Goal: Contribute content: Add original content to the website for others to see

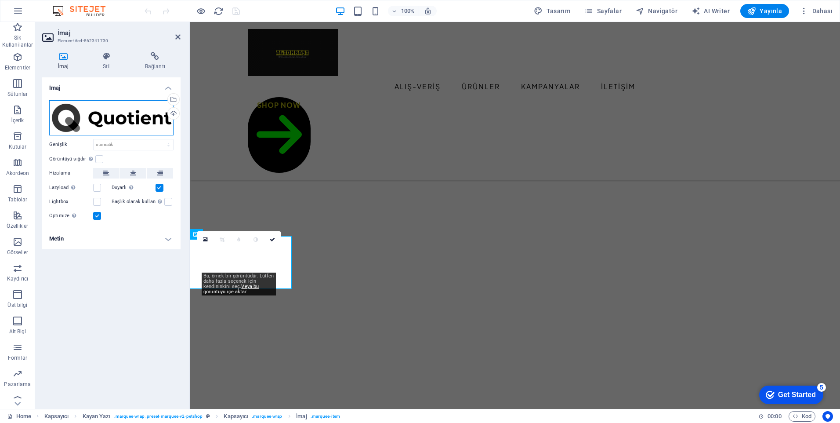
click at [129, 120] on div "Dosyaları buraya sürükleyin, dosyaları seçmek için tıklayın veya Dosyalardan ya…" at bounding box center [111, 117] width 124 height 35
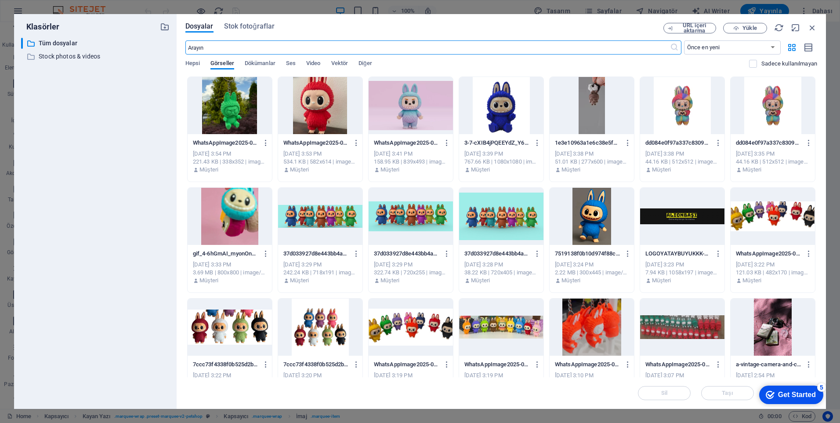
scroll to position [883, 0]
click at [738, 29] on icon "button" at bounding box center [736, 28] width 6 height 6
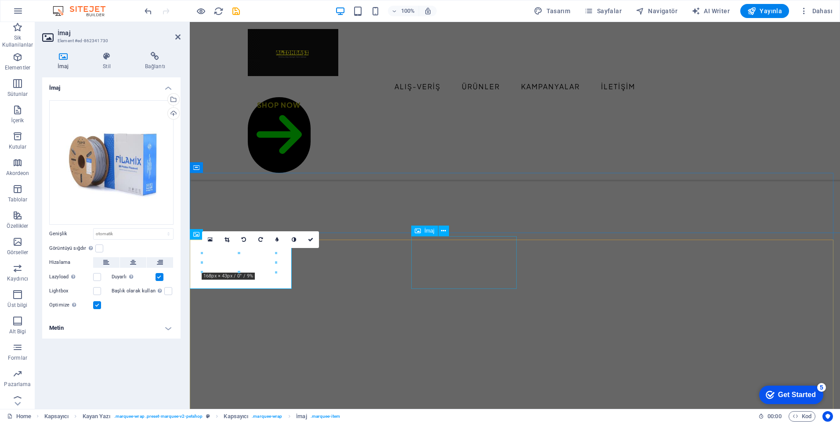
scroll to position [879, 0]
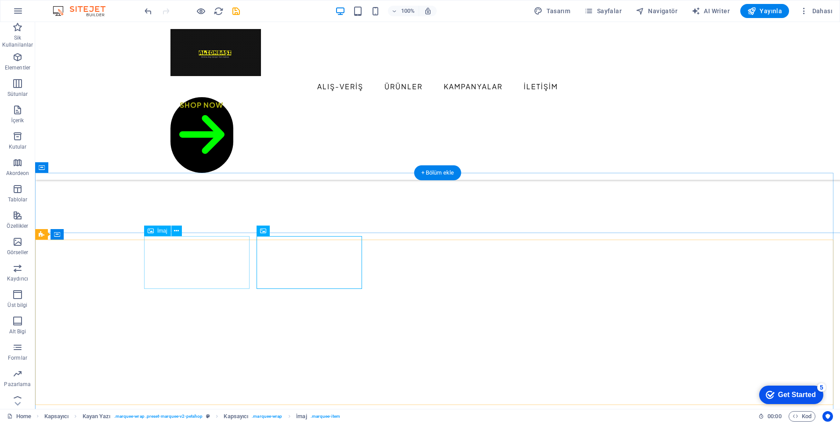
drag, startPoint x: 222, startPoint y: 267, endPoint x: 67, endPoint y: 268, distance: 154.6
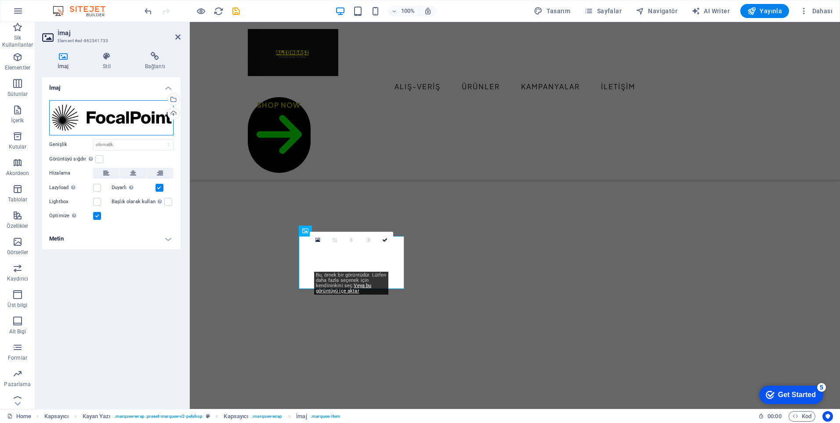
click at [115, 118] on div "Dosyaları buraya sürükleyin, dosyaları seçmek için tıklayın veya Dosyalardan ya…" at bounding box center [111, 117] width 124 height 35
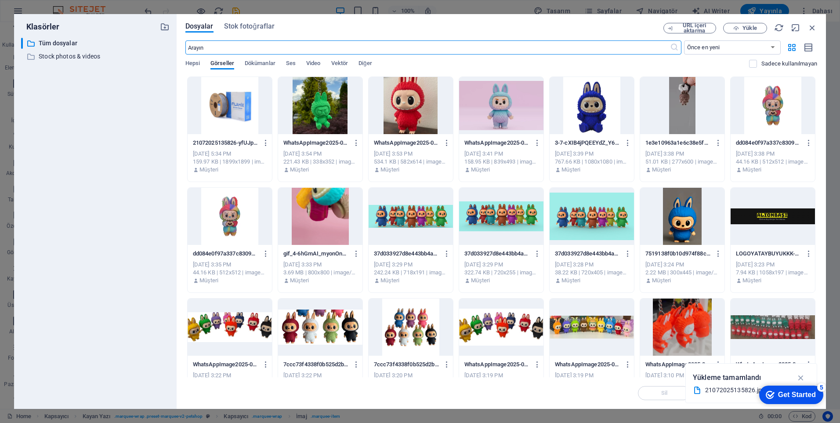
scroll to position [883, 0]
click at [757, 24] on button "Yükle" at bounding box center [745, 28] width 44 height 11
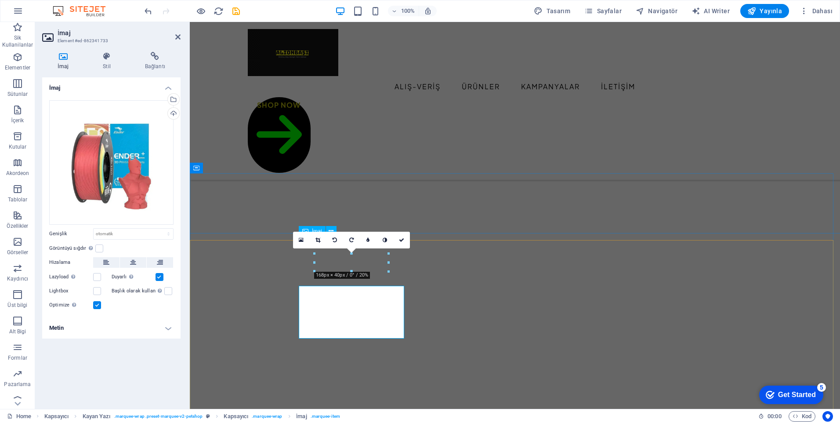
scroll to position [879, 0]
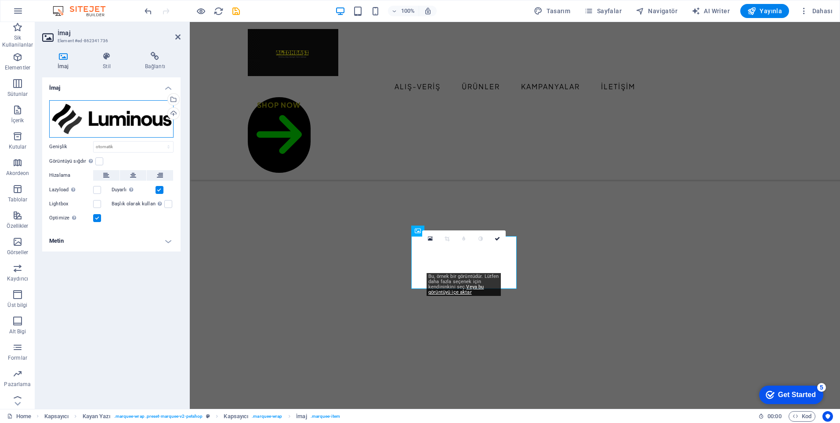
click at [106, 119] on div "Dosyaları buraya sürükleyin, dosyaları seçmek için tıklayın veya Dosyalardan ya…" at bounding box center [111, 118] width 124 height 37
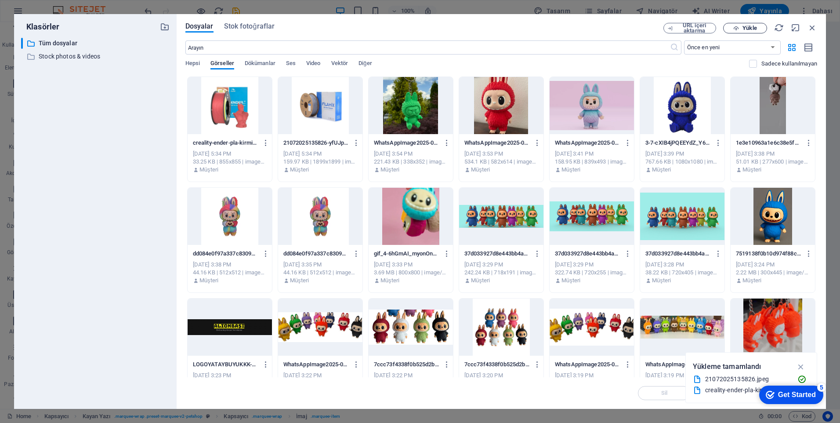
click at [754, 31] on span "Yükle" at bounding box center [749, 27] width 14 height 5
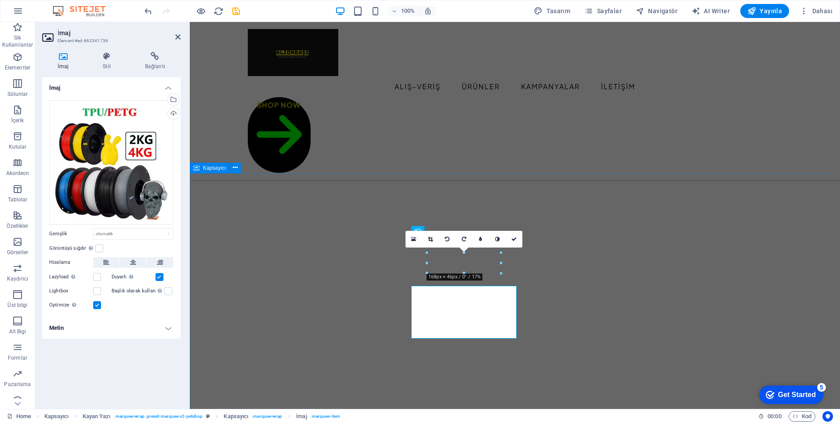
scroll to position [879, 0]
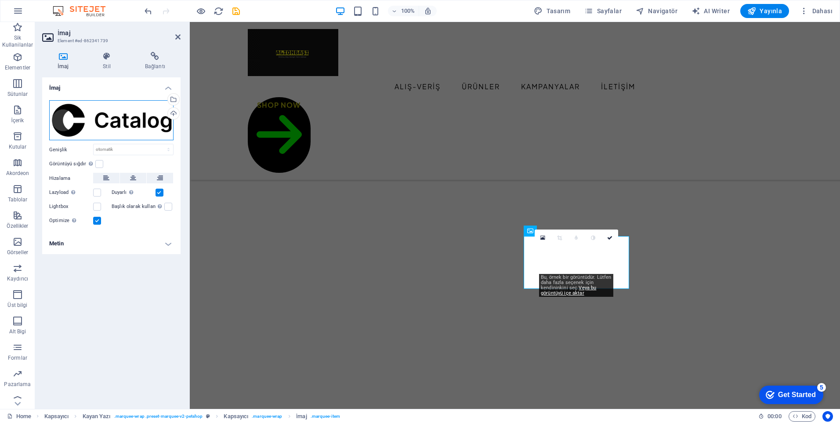
click at [134, 122] on div "Dosyaları buraya sürükleyin, dosyaları seçmek için tıklayın veya Dosyalardan ya…" at bounding box center [111, 120] width 124 height 40
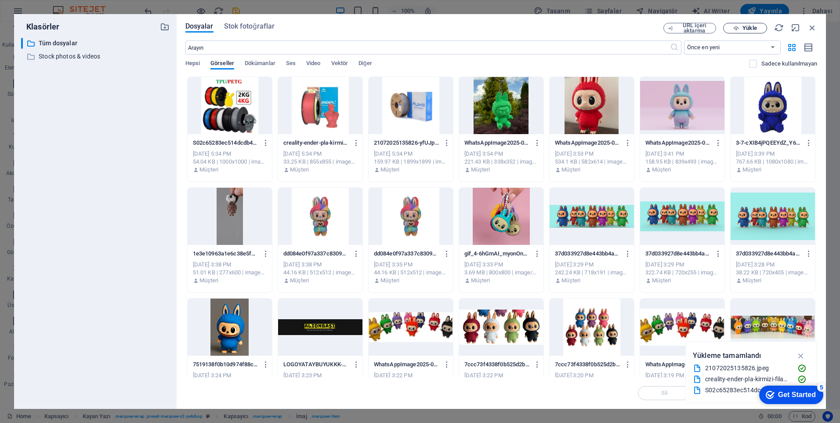
click at [749, 26] on span "Yükle" at bounding box center [749, 27] width 14 height 5
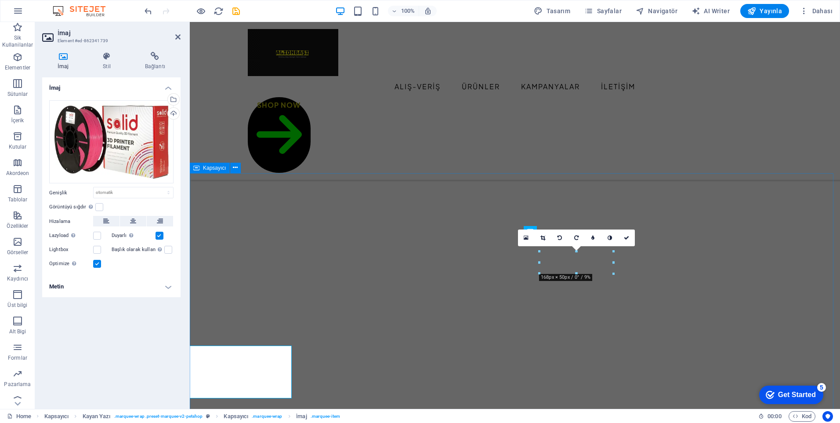
scroll to position [879, 0]
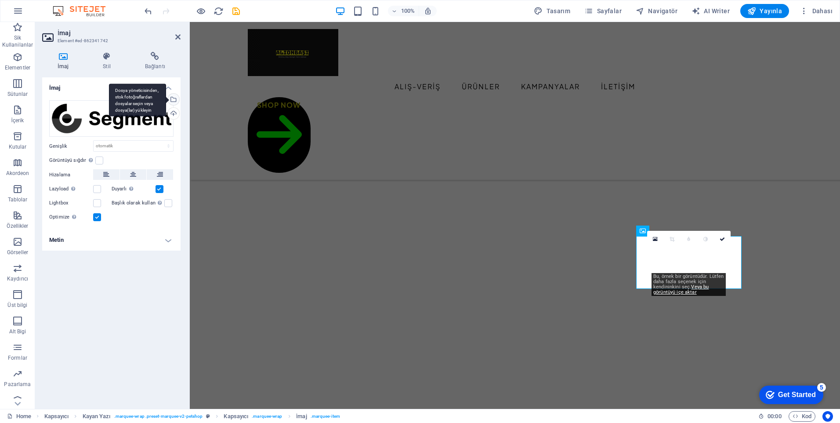
click at [152, 113] on div "Dosya yöneticisinden, stok fotoğraflardan dosyalar seçin veya dosya(lar) yükley…" at bounding box center [137, 99] width 57 height 33
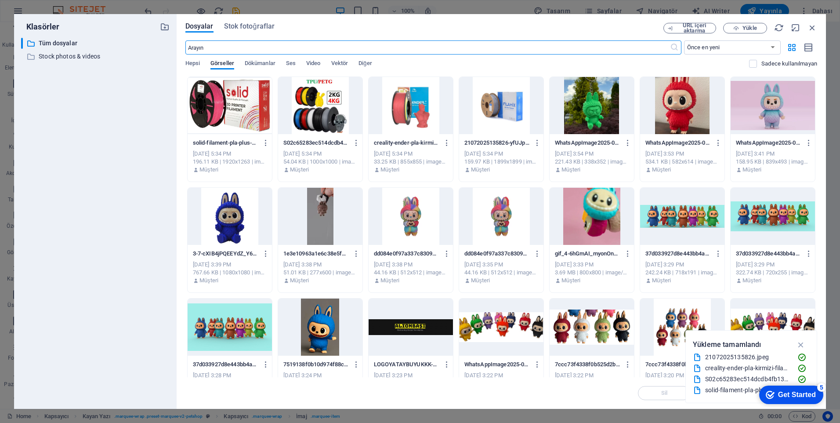
scroll to position [883, 0]
click at [751, 30] on span "Yükle" at bounding box center [749, 27] width 14 height 5
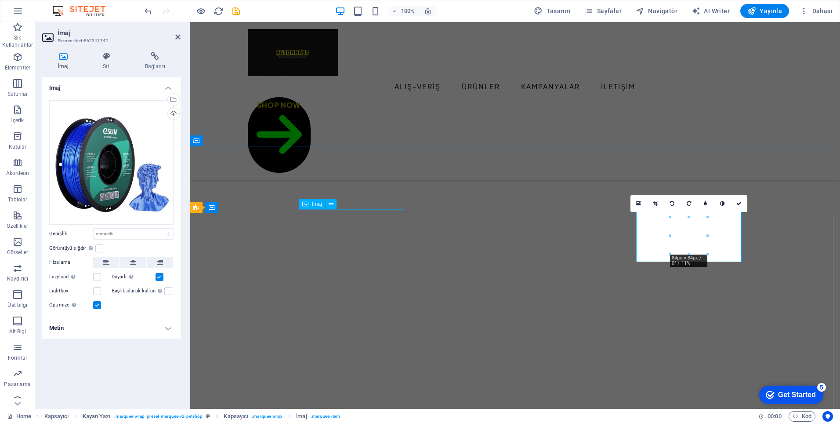
scroll to position [923, 0]
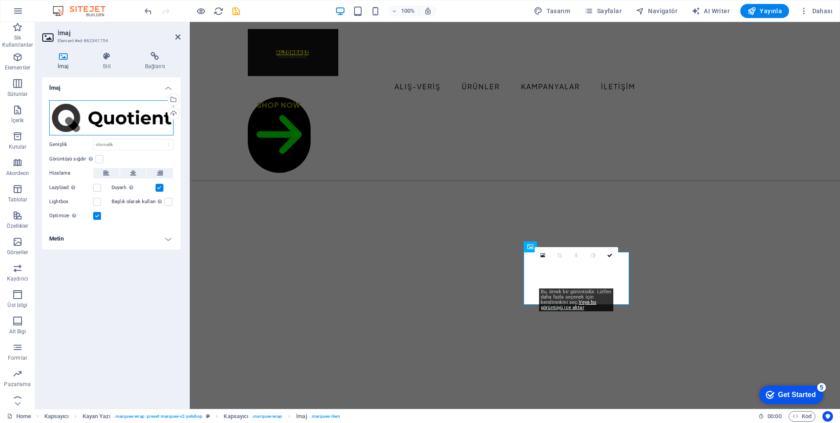
click at [109, 121] on div "Dosyaları buraya sürükleyin, dosyaları seçmek için tıklayın veya Dosyalardan ya…" at bounding box center [111, 117] width 124 height 35
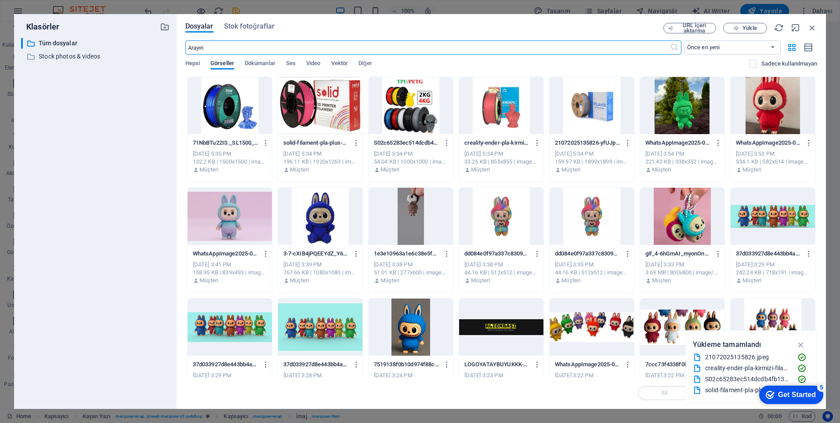
scroll to position [926, 0]
click at [750, 27] on span "Yükle" at bounding box center [749, 27] width 14 height 5
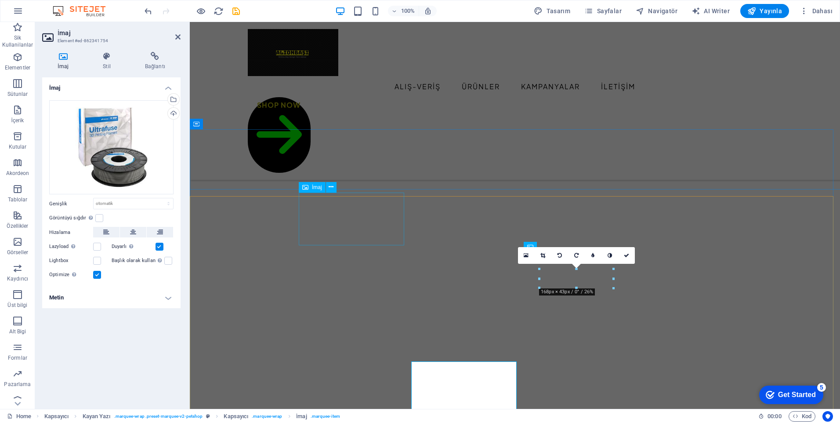
scroll to position [923, 0]
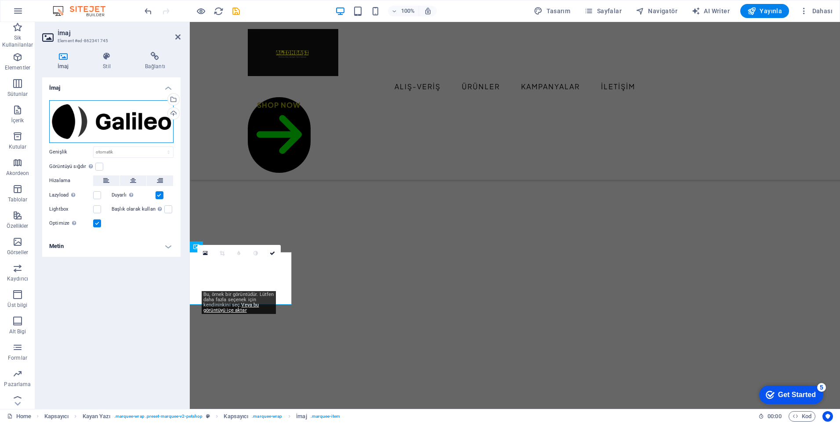
click at [97, 130] on div "Dosyaları buraya sürükleyin, dosyaları seçmek için tıklayın veya Dosyalardan ya…" at bounding box center [111, 121] width 124 height 43
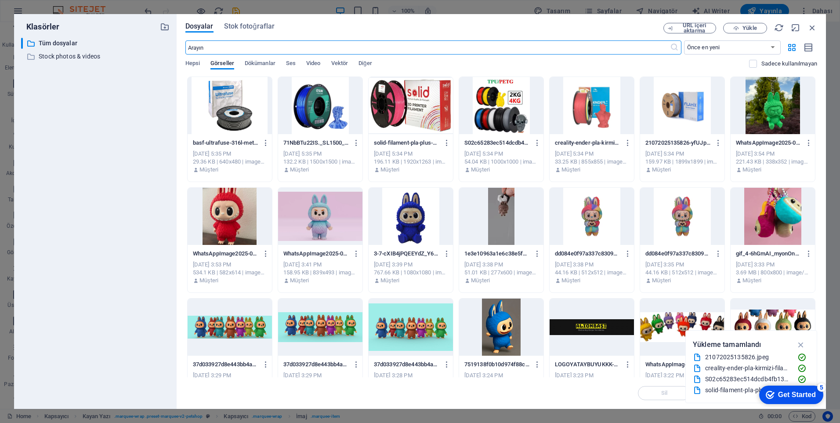
scroll to position [926, 0]
click at [753, 26] on span "Yükle" at bounding box center [749, 27] width 14 height 5
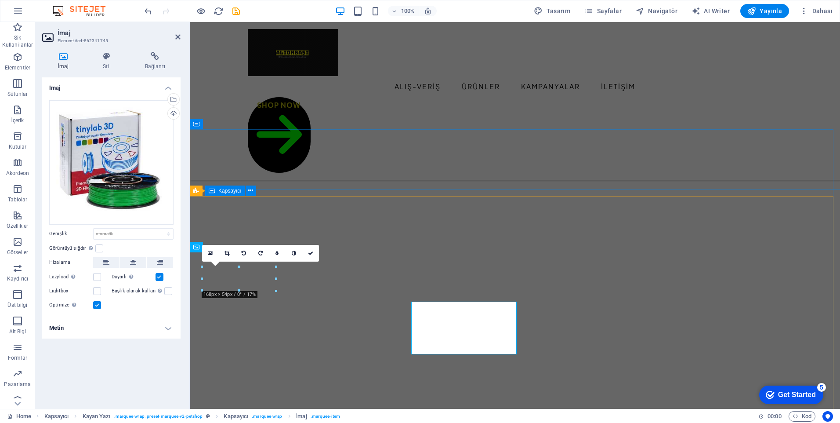
scroll to position [923, 0]
